Goal: Information Seeking & Learning: Find specific fact

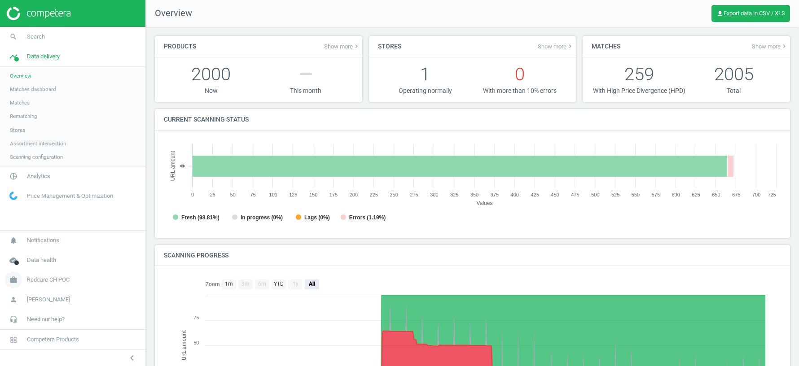
scroll to position [180, 617]
click at [56, 279] on span "Redcare CH POC" at bounding box center [48, 280] width 43 height 8
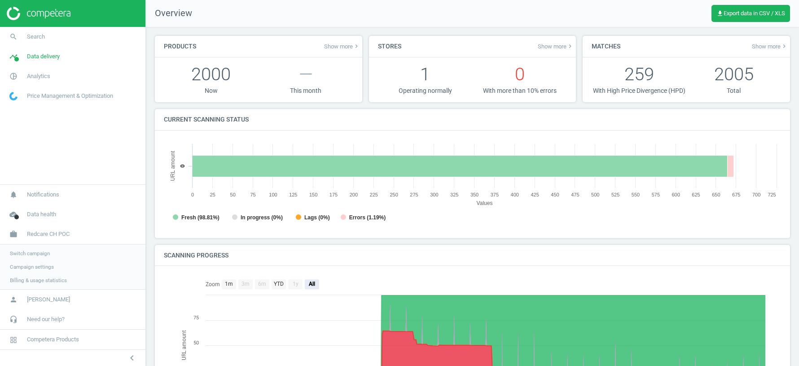
click at [35, 255] on span "Switch campaign" at bounding box center [30, 253] width 40 height 7
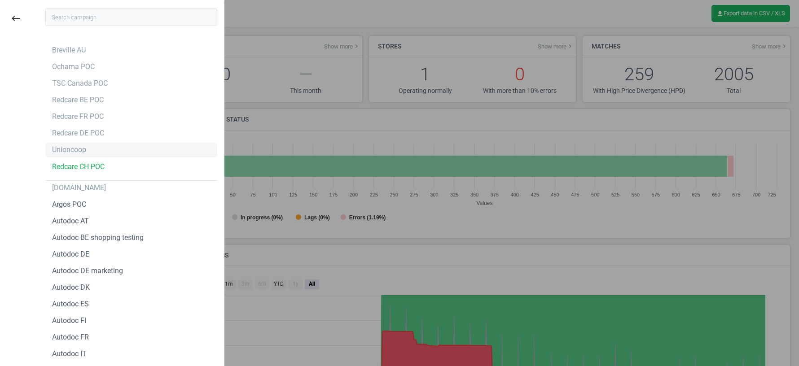
click at [76, 149] on div "Unioncoop" at bounding box center [69, 150] width 34 height 10
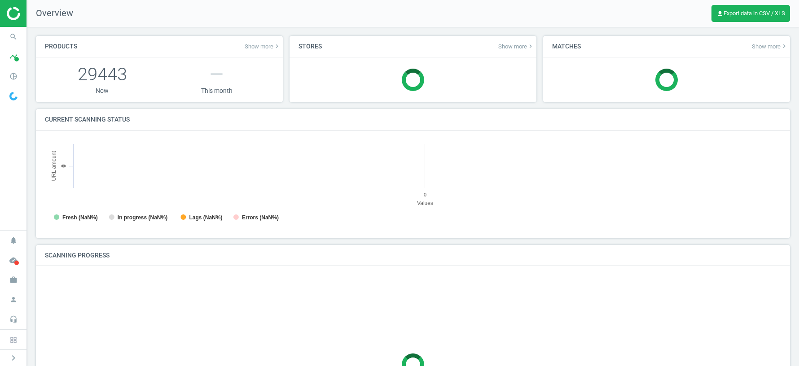
scroll to position [180, 736]
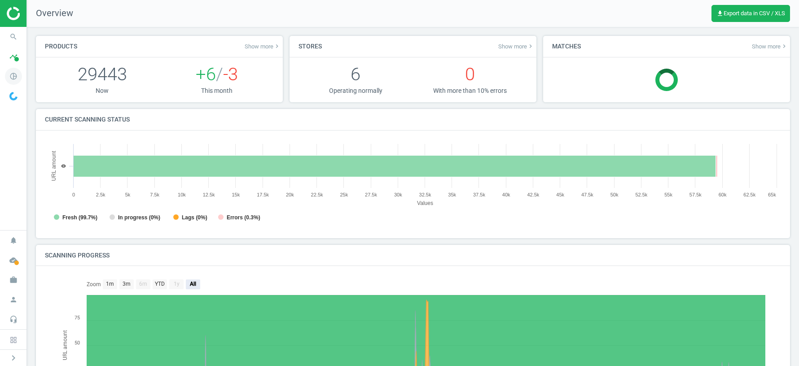
click at [13, 73] on icon "pie_chart_outlined" at bounding box center [13, 76] width 17 height 17
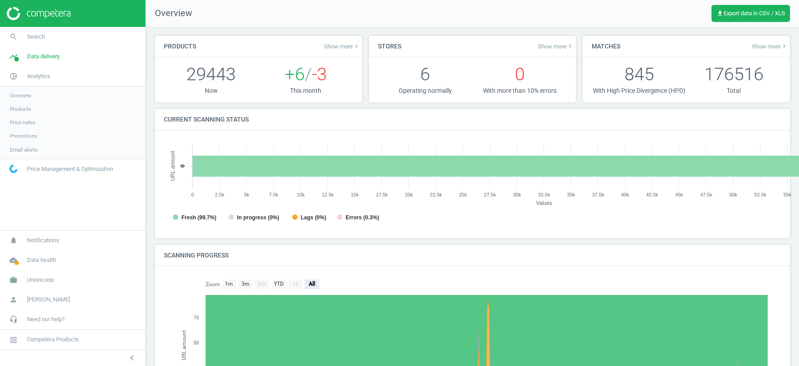
scroll to position [180, 617]
click at [31, 106] on span "Products" at bounding box center [20, 109] width 21 height 7
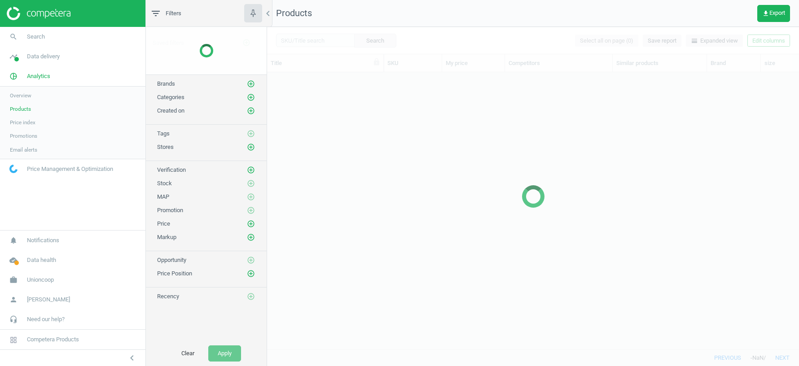
scroll to position [277, 532]
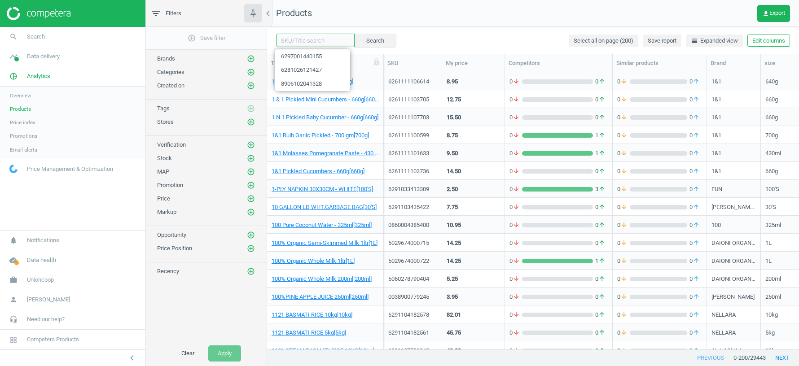
click at [299, 37] on input "text" at bounding box center [315, 40] width 79 height 13
paste input "12000052903"
type input "12000052903"
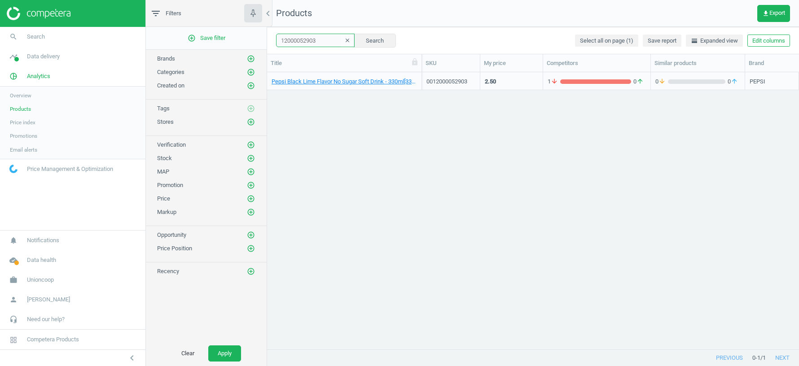
drag, startPoint x: 382, startPoint y: 63, endPoint x: 434, endPoint y: 63, distance: 52.5
click at [426, 63] on div at bounding box center [421, 63] width 9 height 18
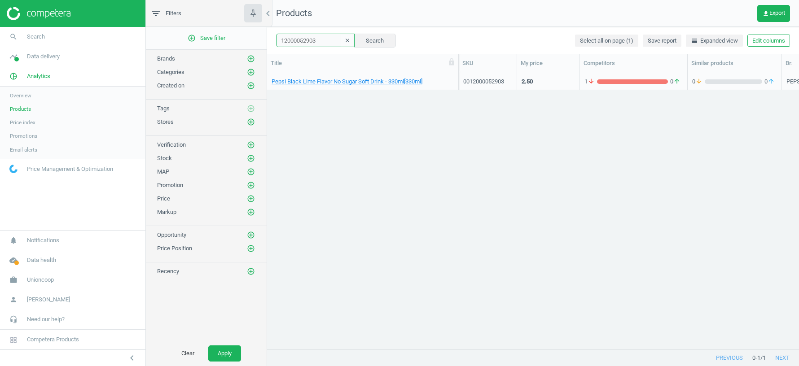
drag, startPoint x: 434, startPoint y: 63, endPoint x: 470, endPoint y: 63, distance: 35.5
click at [463, 63] on div at bounding box center [458, 63] width 9 height 18
click at [405, 170] on div "Pepsi Black Lime Flavor No Sugar Soft Drink - 330ml[330ml] 0012000052903 2.50 1…" at bounding box center [533, 211] width 532 height 278
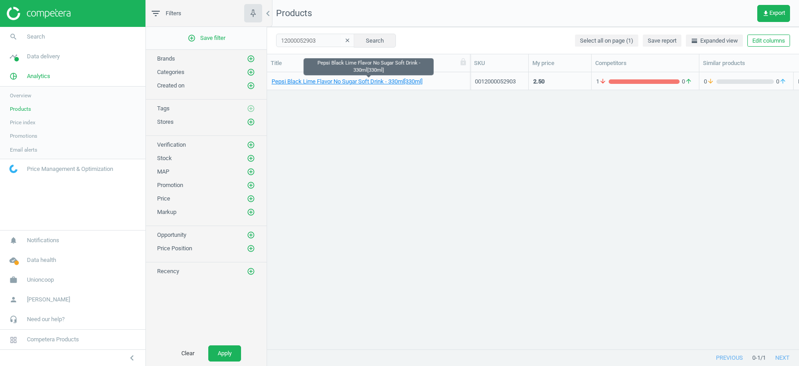
click at [456, 80] on span "Pepsi Black Lime Flavor No Sugar Soft Drink - 330ml[330ml]" at bounding box center [369, 82] width 194 height 8
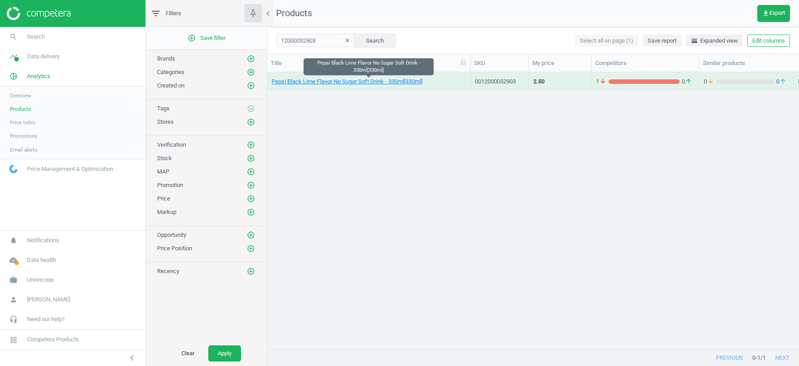
click at [456, 80] on span "Pepsi Black Lime Flavor No Sugar Soft Drink - 330ml[330ml]" at bounding box center [369, 82] width 194 height 8
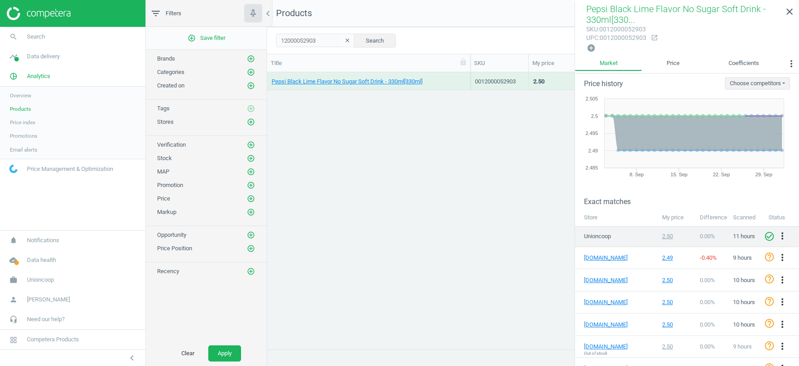
scroll to position [8, 0]
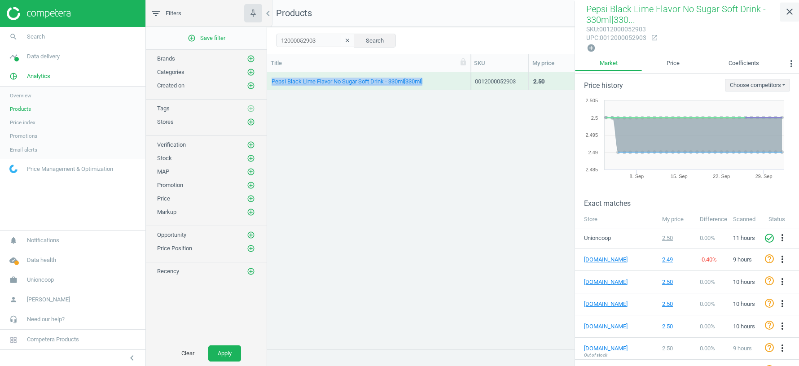
click at [793, 11] on icon "close" at bounding box center [789, 11] width 11 height 11
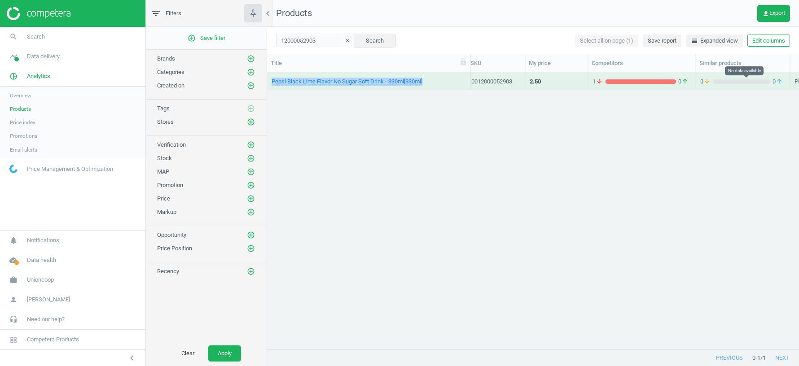
scroll to position [0, 110]
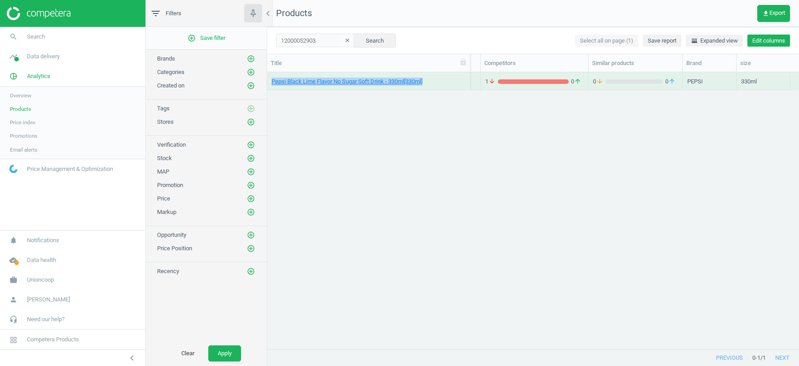
click at [769, 45] on button "Edit columns" at bounding box center [769, 41] width 43 height 13
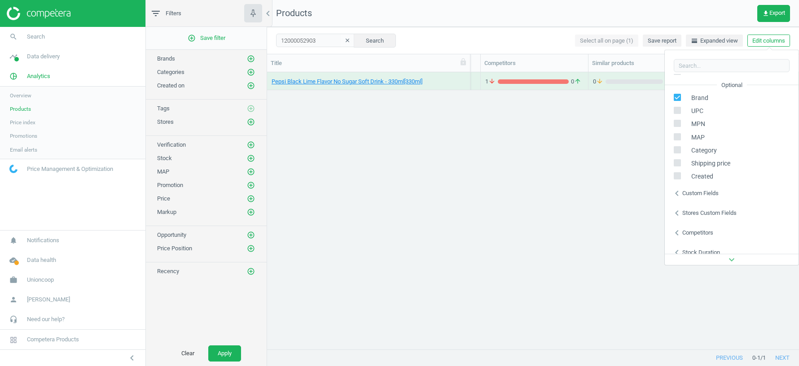
scroll to position [122, 0]
click at [698, 187] on div "Custom fields" at bounding box center [700, 185] width 36 height 8
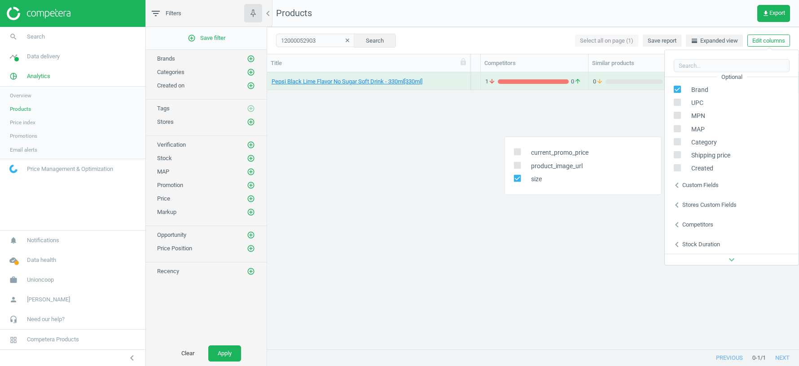
click at [567, 167] on span "product_image_url" at bounding box center [555, 166] width 56 height 9
click at [519, 165] on input "checkbox" at bounding box center [518, 166] width 6 height 6
checkbox input "true"
click at [539, 236] on div "Pepsi Black Lime Flavor No Sugar Soft Drink - 330ml[330ml] 0012000052903 2.50 1…" at bounding box center [533, 211] width 532 height 278
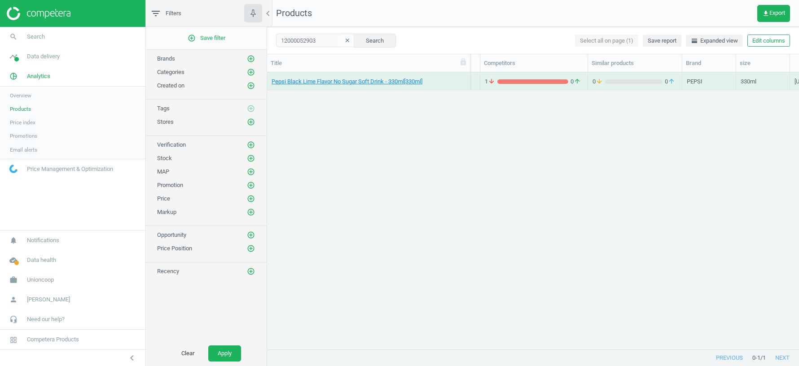
scroll to position [0, 164]
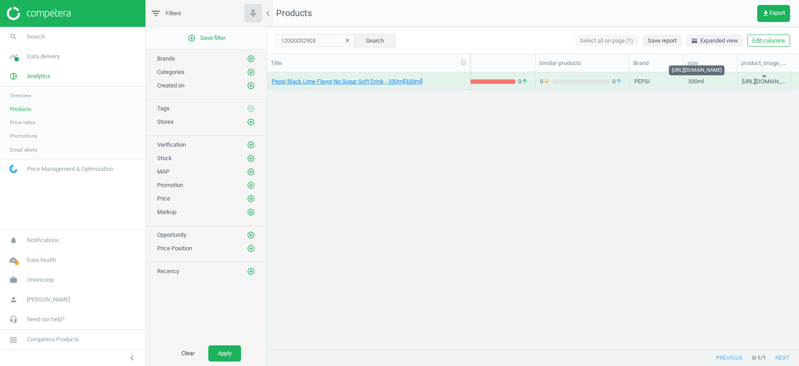
click at [756, 84] on div "[URL][DOMAIN_NAME]" at bounding box center [764, 83] width 44 height 11
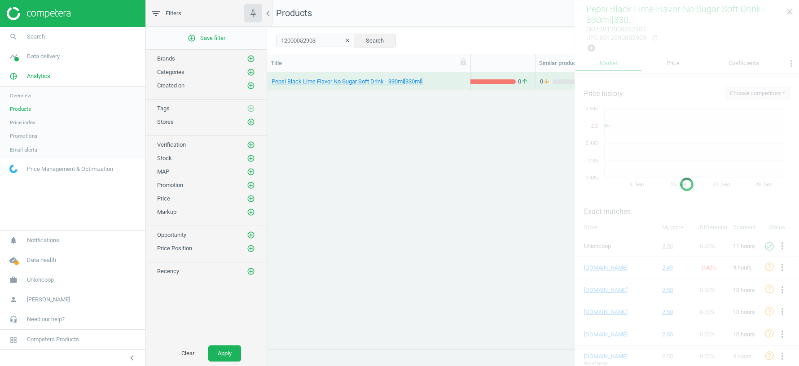
click at [756, 84] on div at bounding box center [687, 184] width 224 height 366
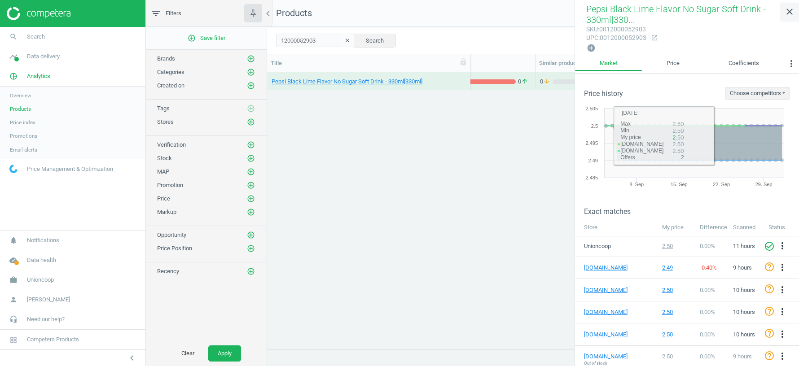
click at [794, 12] on icon "close" at bounding box center [789, 11] width 11 height 11
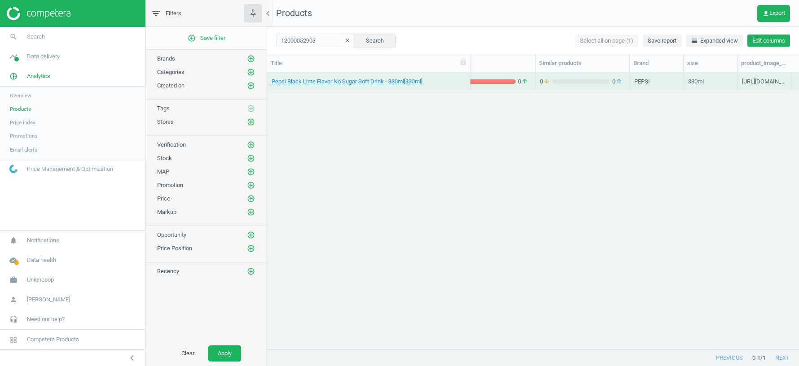
click at [769, 40] on button "Edit columns" at bounding box center [769, 41] width 43 height 13
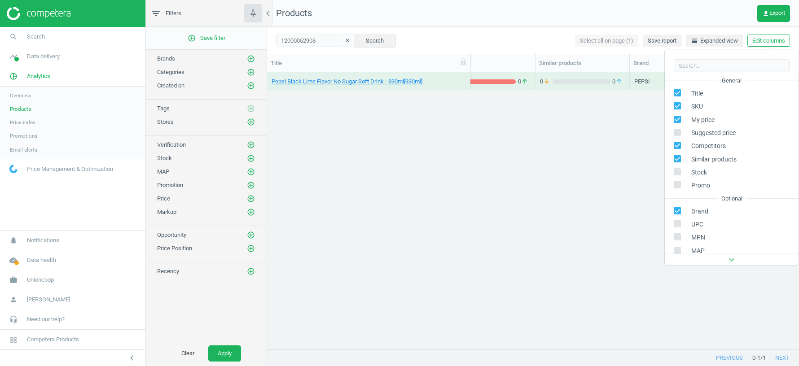
click at [677, 170] on input "checkbox" at bounding box center [678, 172] width 6 height 6
click at [678, 170] on input "checkbox" at bounding box center [678, 172] width 6 height 6
checkbox input "false"
click at [629, 175] on div "Pepsi Black Lime Flavor No Sugar Soft Drink - 330ml[330ml] 0012000052903 2.50 1…" at bounding box center [533, 211] width 532 height 278
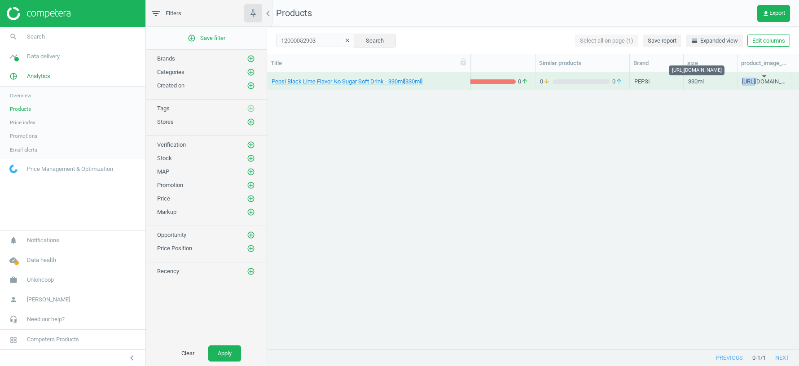
drag, startPoint x: 750, startPoint y: 78, endPoint x: 761, endPoint y: 81, distance: 11.2
click at [761, 81] on div "[URL][DOMAIN_NAME]" at bounding box center [764, 83] width 44 height 11
copy div "[URL][DOMAIN_NAME]"
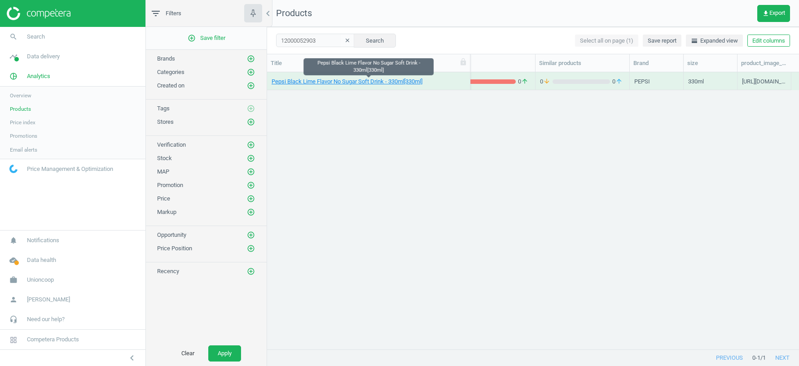
click at [454, 84] on span "Pepsi Black Lime Flavor No Sugar Soft Drink - 330ml[330ml]" at bounding box center [369, 82] width 194 height 8
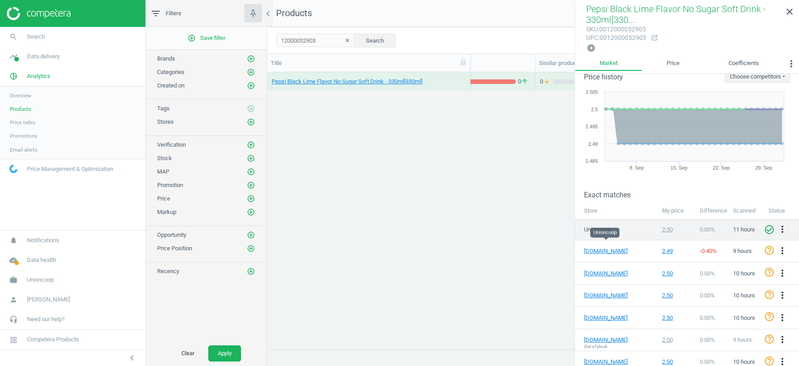
scroll to position [0, 0]
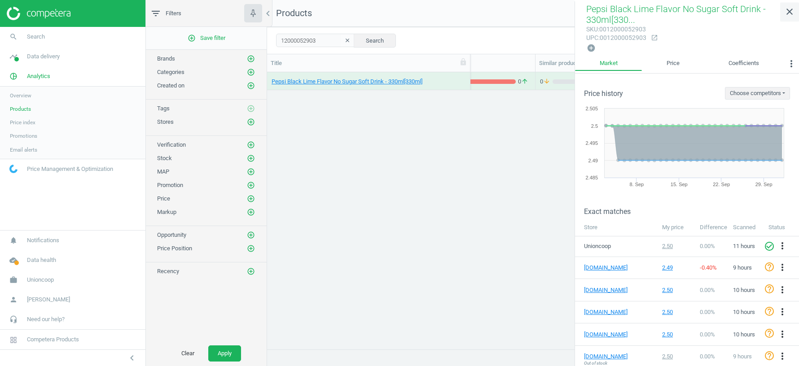
click at [788, 13] on icon "close" at bounding box center [789, 11] width 11 height 11
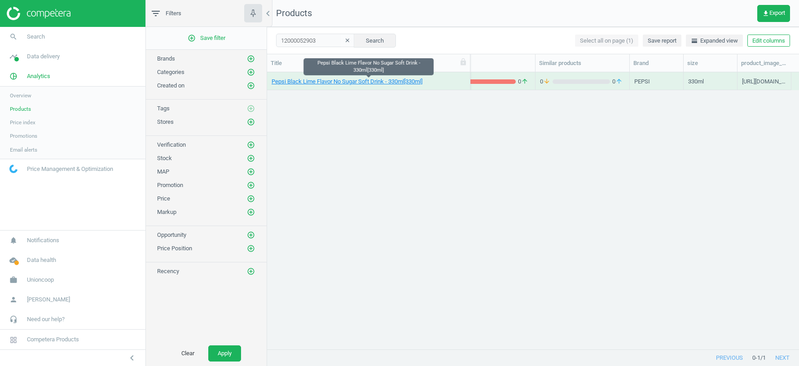
click at [459, 83] on span "Pepsi Black Lime Flavor No Sugar Soft Drink - 330ml[330ml]" at bounding box center [369, 82] width 194 height 8
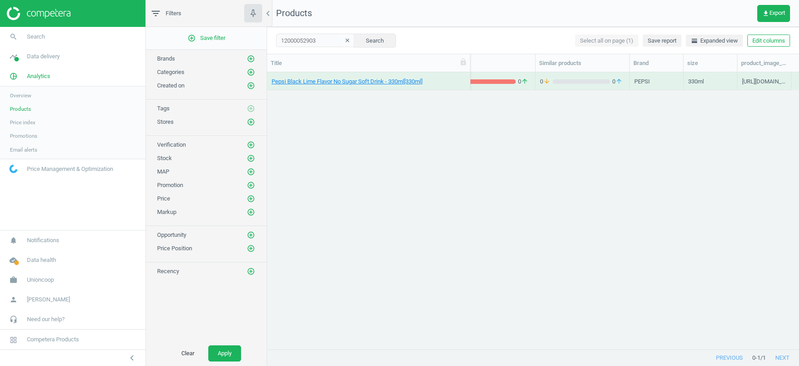
click at [459, 83] on span "Pepsi Black Lime Flavor No Sugar Soft Drink - 330ml[330ml]" at bounding box center [369, 82] width 194 height 8
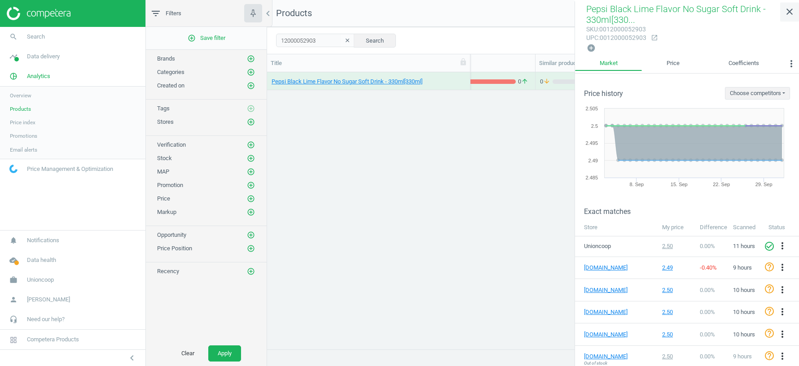
click at [788, 14] on icon "close" at bounding box center [789, 11] width 11 height 11
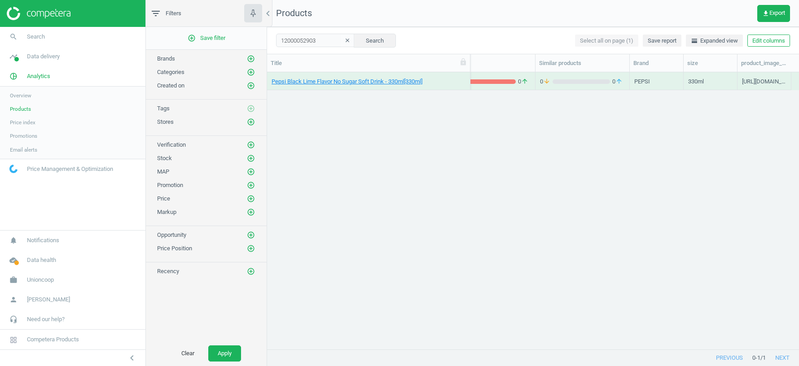
click at [344, 43] on icon "clear" at bounding box center [347, 40] width 6 height 6
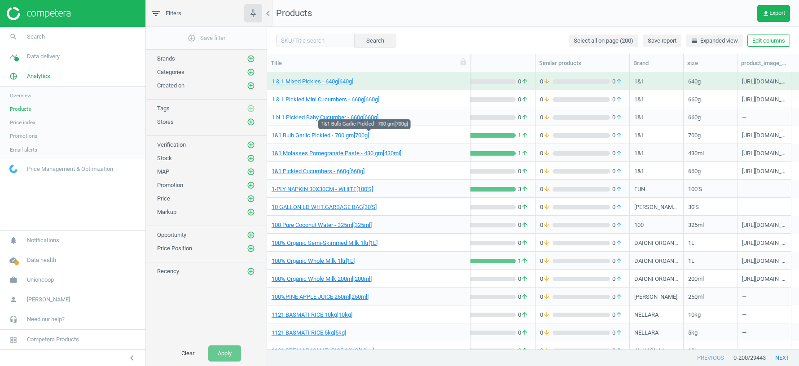
click at [394, 134] on span "1&1 Bulb Garlic Pickled - 700 gm[700g]" at bounding box center [369, 136] width 194 height 8
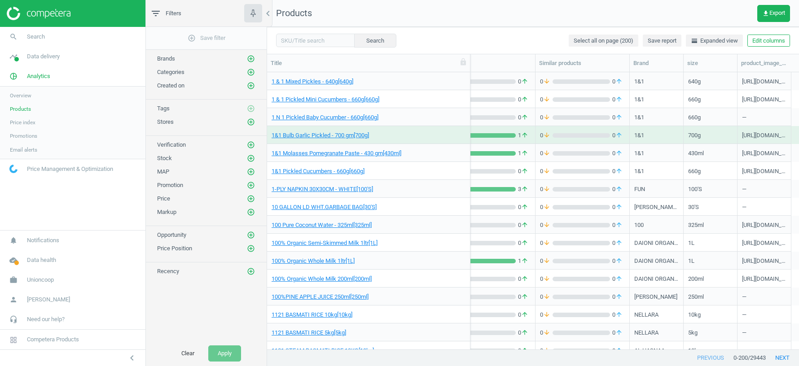
click at [394, 134] on span "1&1 Bulb Garlic Pickled - 700 gm[700g]" at bounding box center [369, 136] width 194 height 8
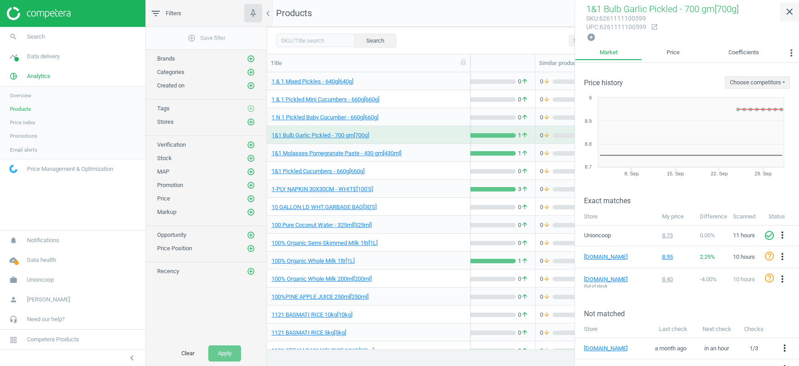
click at [789, 9] on icon "close" at bounding box center [789, 11] width 11 height 11
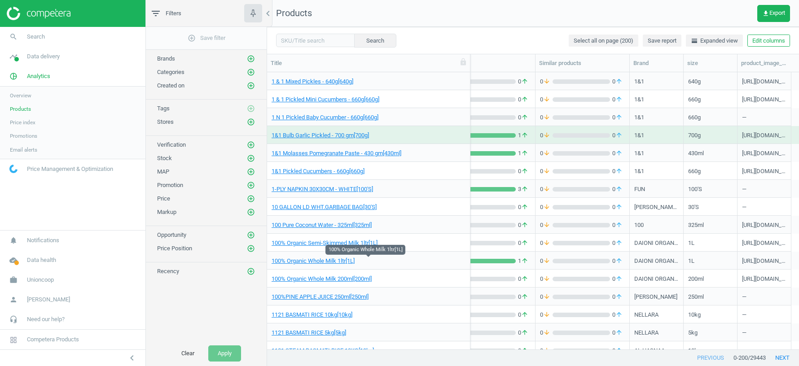
click at [446, 260] on span "100% Organic Whole Milk 1ltr[1L]" at bounding box center [369, 261] width 194 height 8
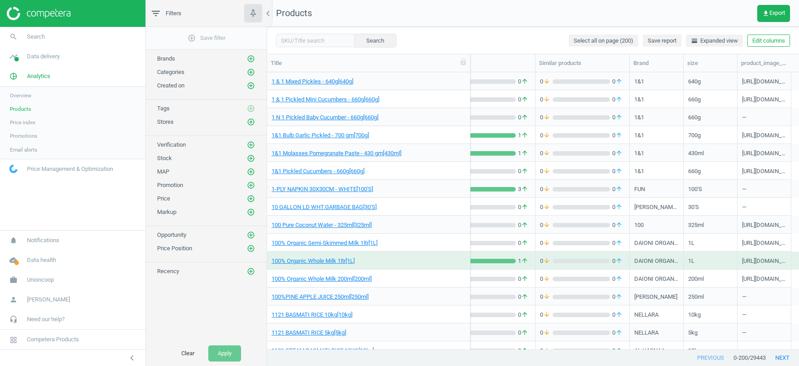
click at [446, 260] on span "100% Organic Whole Milk 1ltr[1L]" at bounding box center [369, 261] width 194 height 8
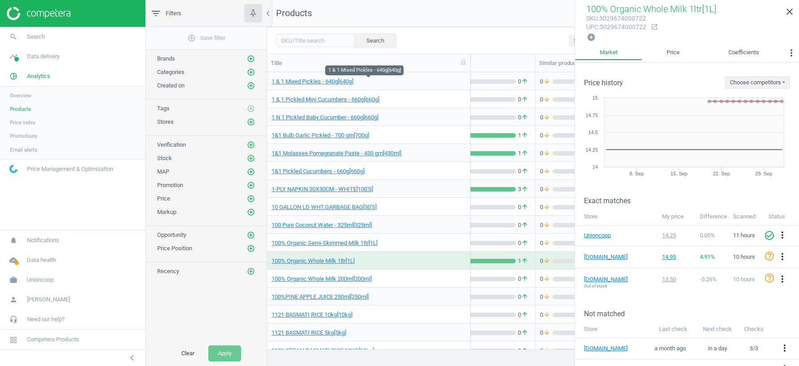
click at [461, 81] on span "1 & 1 Mixed Pickles - 640g[640g]" at bounding box center [369, 82] width 194 height 8
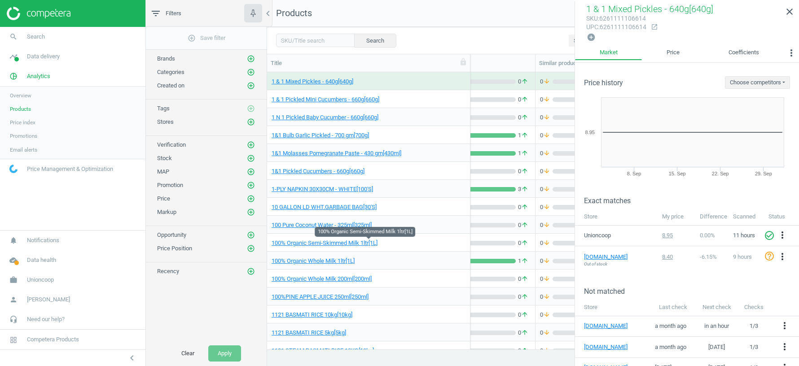
click at [436, 241] on span "100% Organic Semi-Skimmed Milk 1ltr[1L]" at bounding box center [369, 243] width 194 height 8
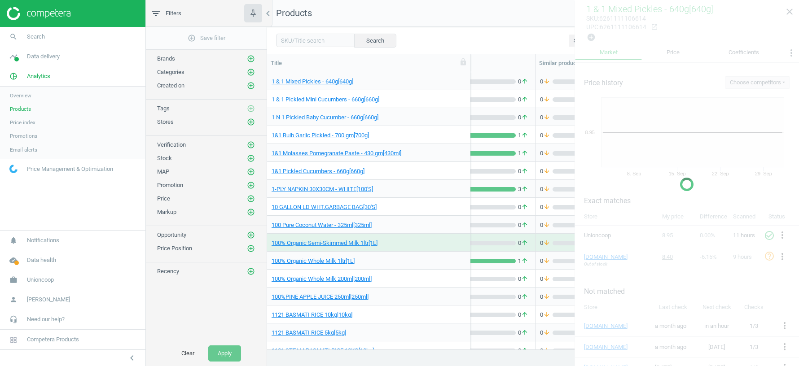
click at [436, 242] on span "100% Organic Semi-Skimmed Milk 1ltr[1L]" at bounding box center [369, 243] width 194 height 8
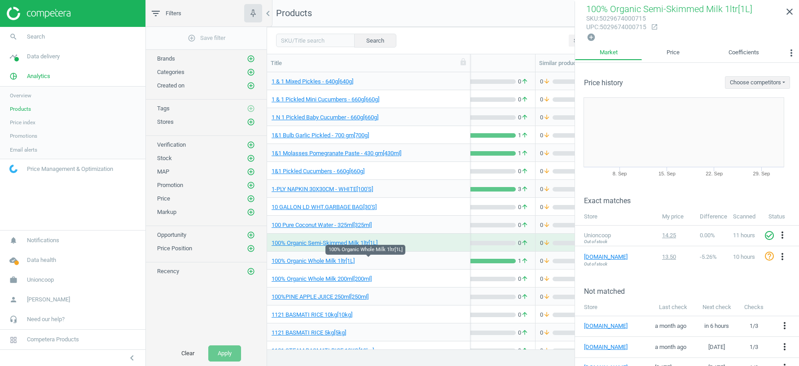
click at [443, 262] on span "100% Organic Whole Milk 1ltr[1L]" at bounding box center [369, 261] width 194 height 8
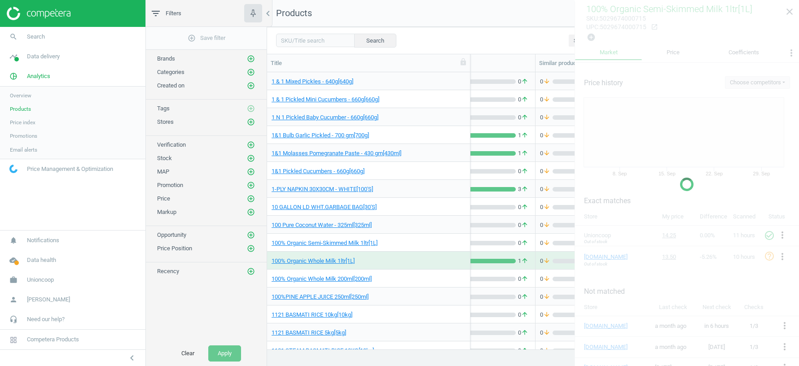
click at [443, 262] on span "100% Organic Whole Milk 1ltr[1L]" at bounding box center [369, 261] width 194 height 8
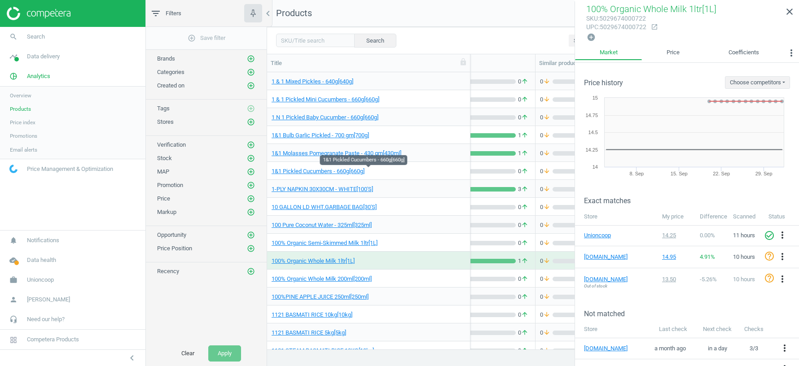
click at [449, 170] on span "1&1 Pickled Cucumbers - 660g[660g]" at bounding box center [369, 171] width 194 height 8
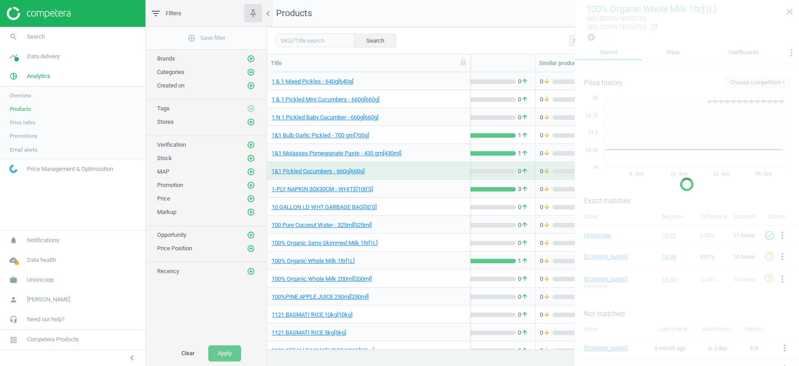
click at [449, 170] on span "1&1 Pickled Cucumbers - 660g[660g]" at bounding box center [369, 171] width 194 height 8
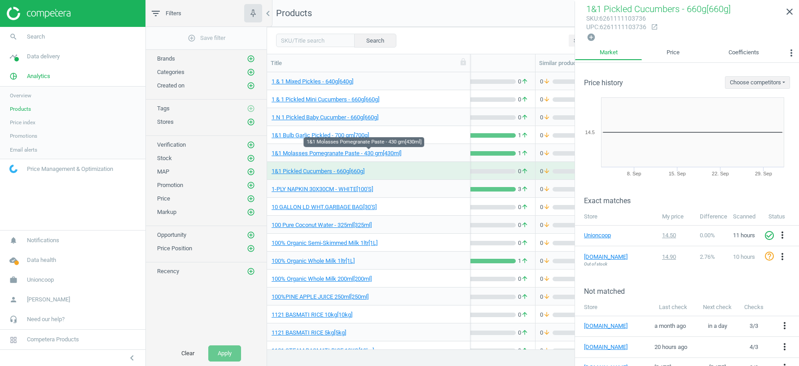
click at [452, 152] on span "1&1 Molasses Pomegranate Paste - 430 gm[430ml]" at bounding box center [369, 154] width 194 height 8
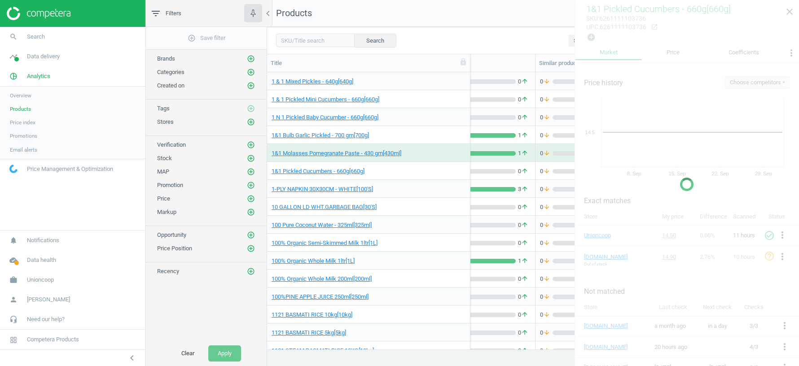
click at [452, 152] on span "1&1 Molasses Pomegranate Paste - 430 gm[430ml]" at bounding box center [369, 154] width 194 height 8
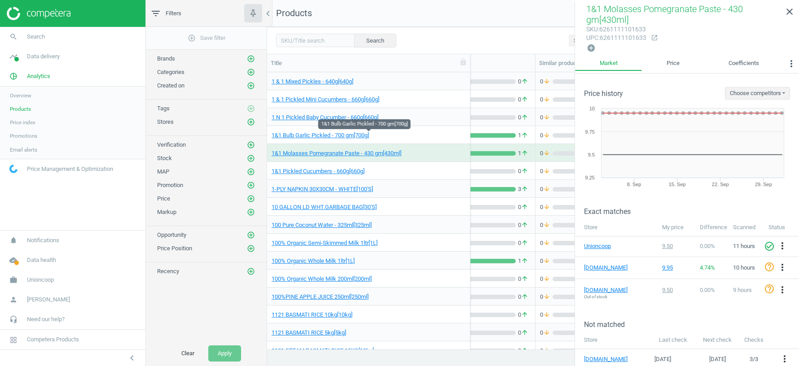
click at [454, 135] on span "1&1 Bulb Garlic Pickled - 700 gm[700g]" at bounding box center [369, 136] width 194 height 8
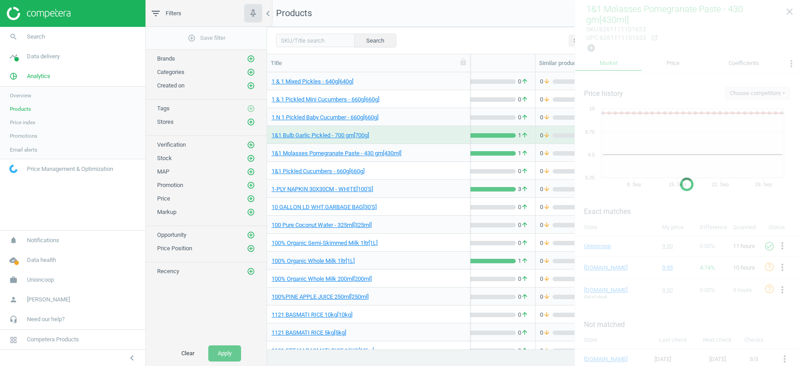
click at [454, 135] on span "1&1 Bulb Garlic Pickled - 700 gm[700g]" at bounding box center [369, 136] width 194 height 8
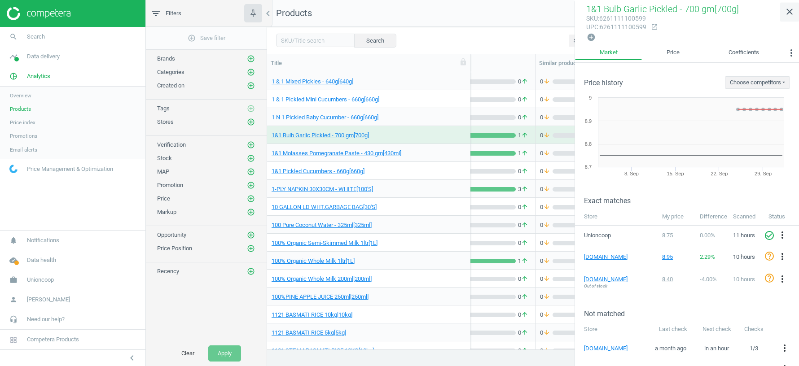
click at [790, 13] on icon "close" at bounding box center [789, 11] width 11 height 11
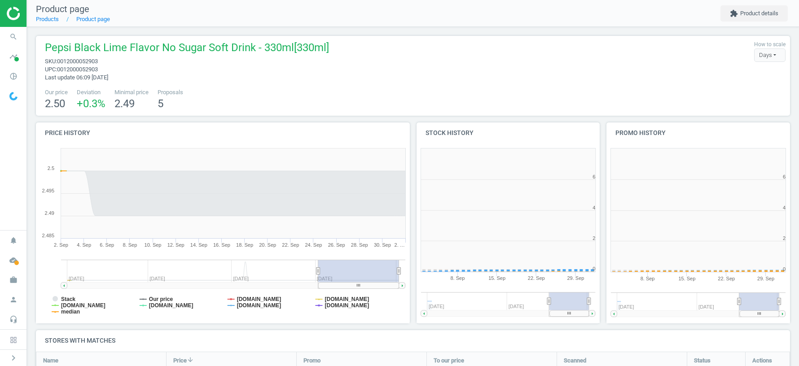
scroll to position [180, 184]
